Goal: Communication & Community: Answer question/provide support

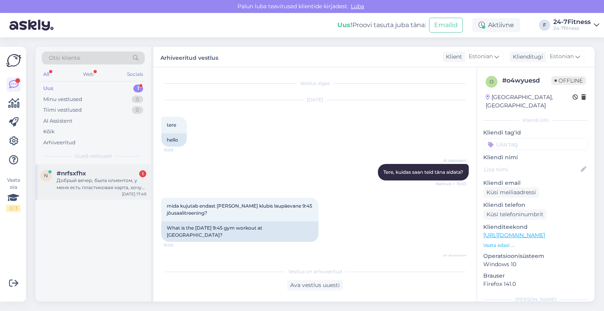
scroll to position [626, 0]
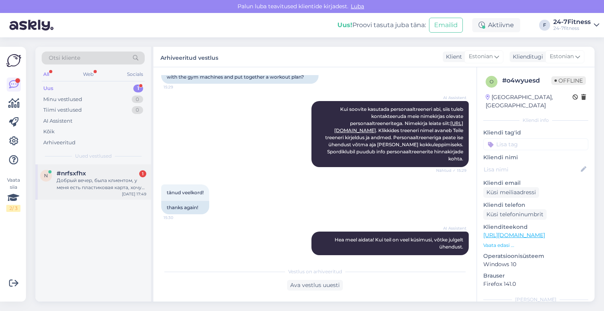
click at [90, 181] on div "Добрый вечер, была клиентом, у меня есть пластиковая карта, хочу купить пакет, …" at bounding box center [102, 184] width 90 height 14
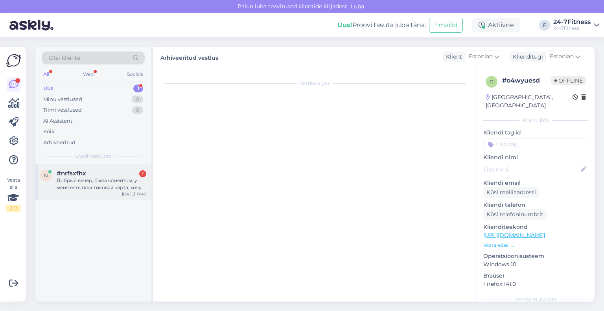
scroll to position [0, 0]
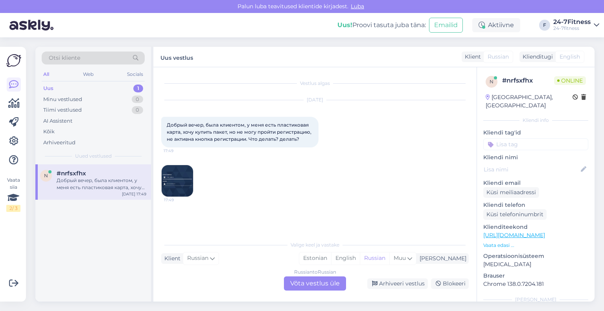
drag, startPoint x: 302, startPoint y: 138, endPoint x: 157, endPoint y: 121, distance: 145.7
click at [157, 121] on div "Vestlus algas [DATE] Добрый вечер, была клиентом, у меня есть пластиковая карта…" at bounding box center [314, 184] width 323 height 234
copy span "Добрый вечер, была клиентом, у меня есть пластиковая карта, хочу купить пакет, …"
click at [174, 169] on img at bounding box center [177, 180] width 31 height 31
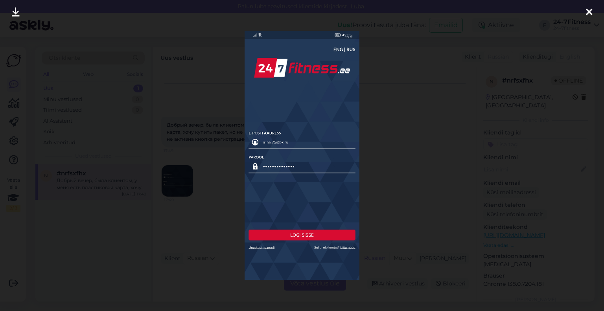
click at [590, 7] on icon at bounding box center [589, 12] width 6 height 10
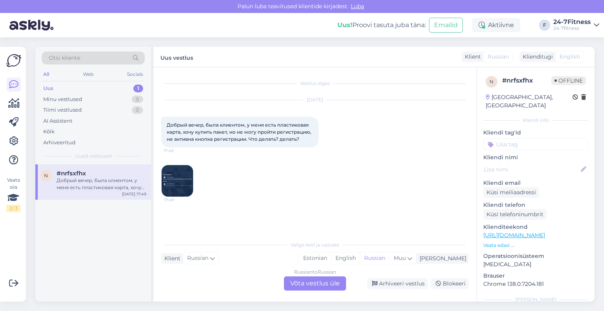
click at [327, 281] on div "Russian to Russian Võta vestlus üle" at bounding box center [315, 284] width 62 height 14
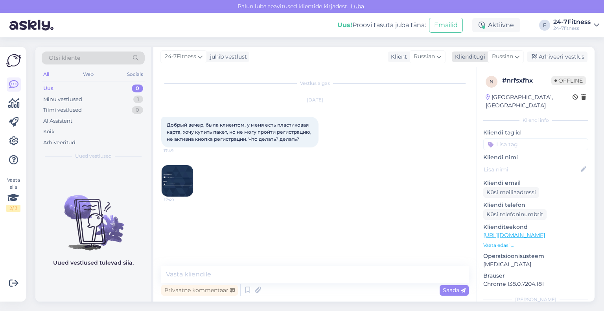
click at [477, 59] on div "Klienditugi" at bounding box center [468, 57] width 33 height 8
type input "est"
click at [478, 94] on link "Estonian" at bounding box center [488, 91] width 87 height 13
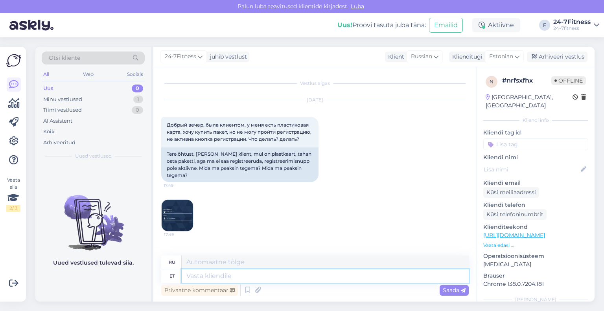
click at [260, 275] on textarea at bounding box center [325, 276] width 287 height 13
paste textarea "Tere! Uue paketi ostmiseks [PERSON_NAME] meie kodulehele [URL][DOMAIN_NAME] ja …"
type textarea "Tere! Uue paketi ostmiseks [PERSON_NAME] meie kodulehele [URL][DOMAIN_NAME] ja …"
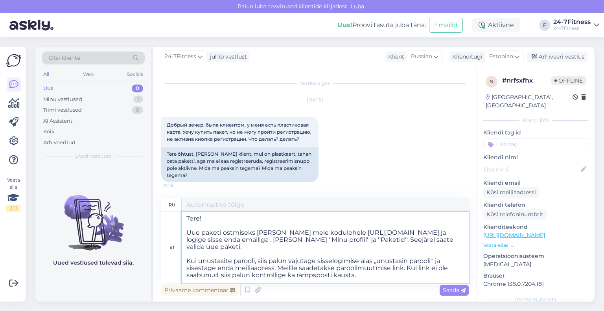
type textarea "Loremipsumdo! Sitam consectetu adipi elits, doeiusmod te inc utla etdol://mag.1…"
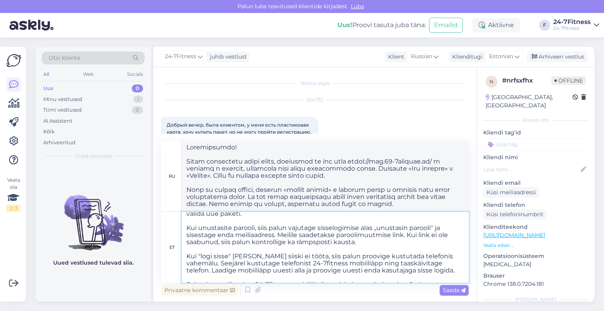
scroll to position [63, 0]
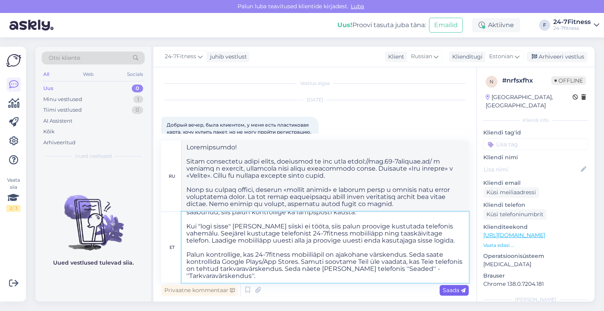
type textarea "Tere! Uue paketi ostmiseks [PERSON_NAME] meie kodulehele [URL][DOMAIN_NAME] ja …"
click at [448, 294] on div "Saada" at bounding box center [454, 290] width 29 height 11
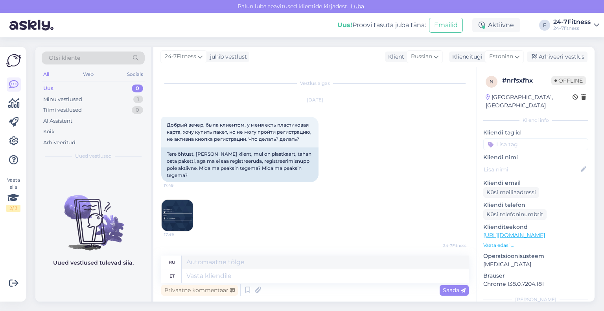
scroll to position [0, 0]
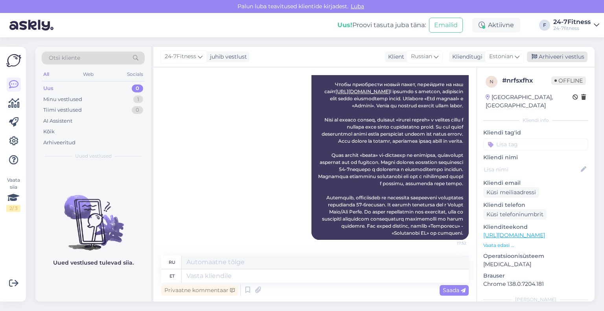
click at [555, 56] on div "Arhiveeri vestlus" at bounding box center [557, 57] width 61 height 11
